Goal: Navigation & Orientation: Find specific page/section

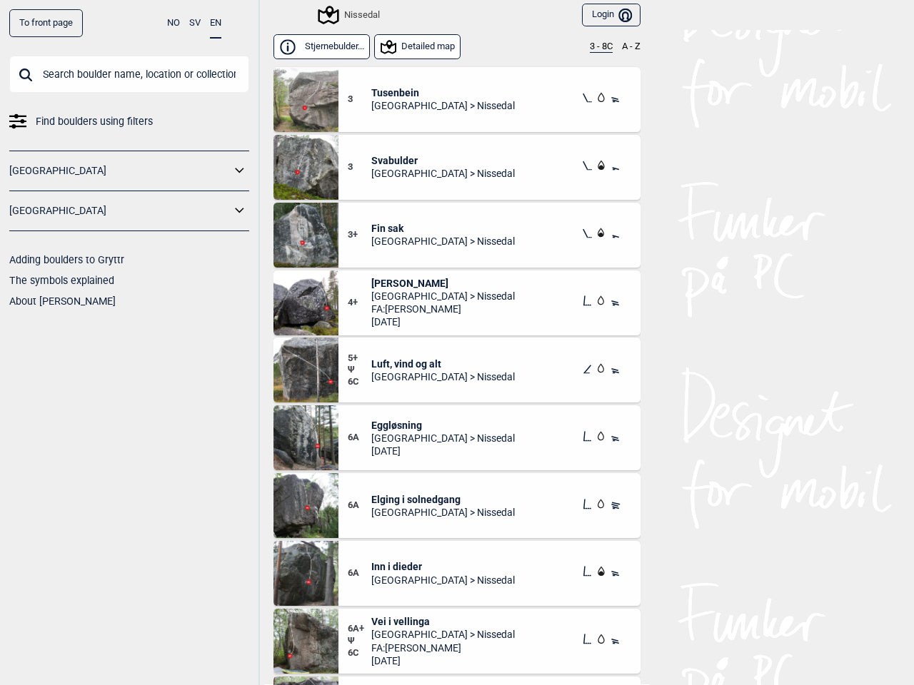
click at [173, 23] on button "NO" at bounding box center [173, 23] width 13 height 28
click at [195, 23] on button "SV" at bounding box center [194, 23] width 11 height 28
click at [216, 24] on button "EN" at bounding box center [215, 23] width 11 height 28
click at [240, 171] on icon at bounding box center [240, 171] width 19 height 21
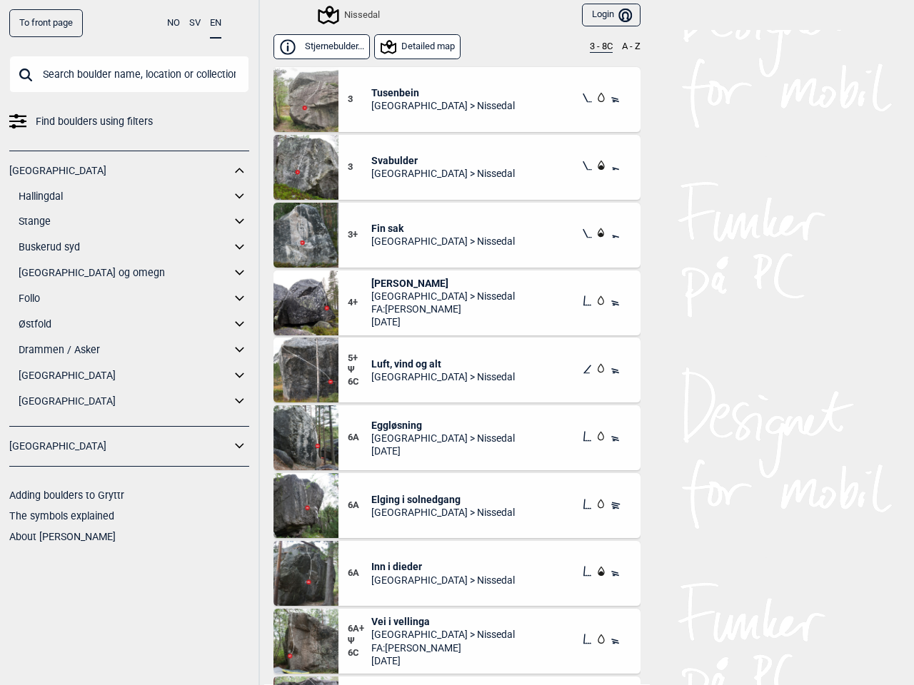
click at [281, 14] on div "Nissedal" at bounding box center [326, 15] width 106 height 24
click at [343, 15] on div "Nissedal" at bounding box center [350, 14] width 60 height 17
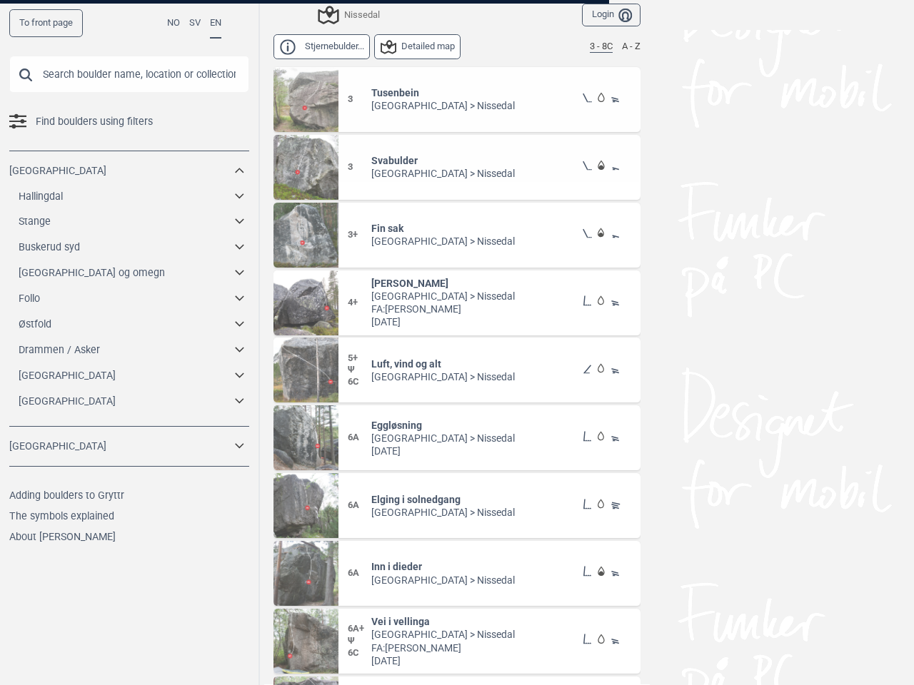
click at [605, 15] on button "Login Bruker" at bounding box center [611, 16] width 59 height 24
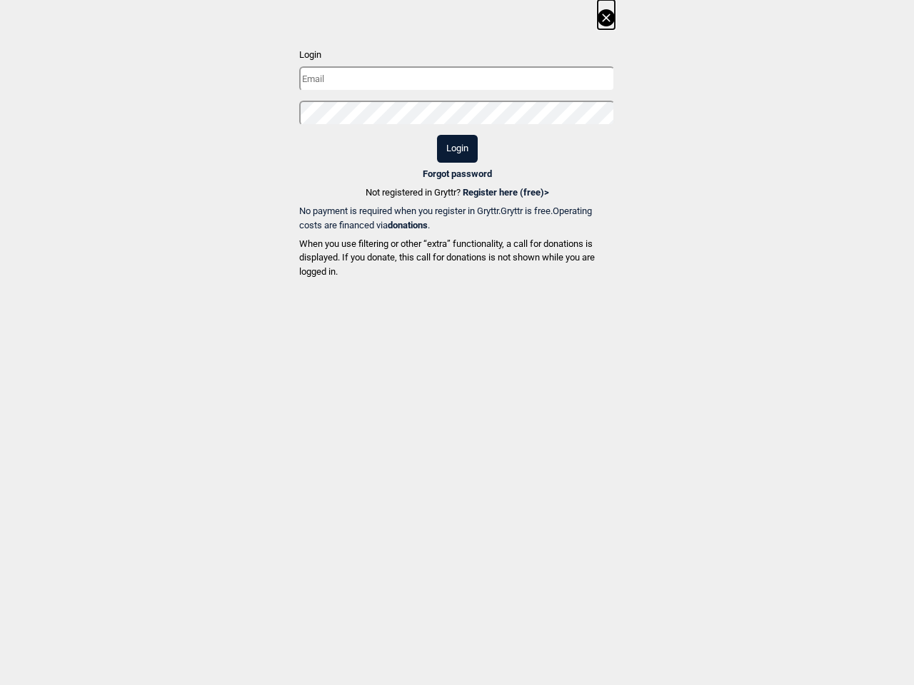
click at [316, 46] on div "Login Login Forgot password Not registered in Gryttr? Register here (free) > No…" at bounding box center [457, 141] width 914 height 283
click at [411, 46] on div "Login Login Forgot password Not registered in Gryttr? Register here (free) > No…" at bounding box center [457, 141] width 914 height 283
